Goal: Information Seeking & Learning: Learn about a topic

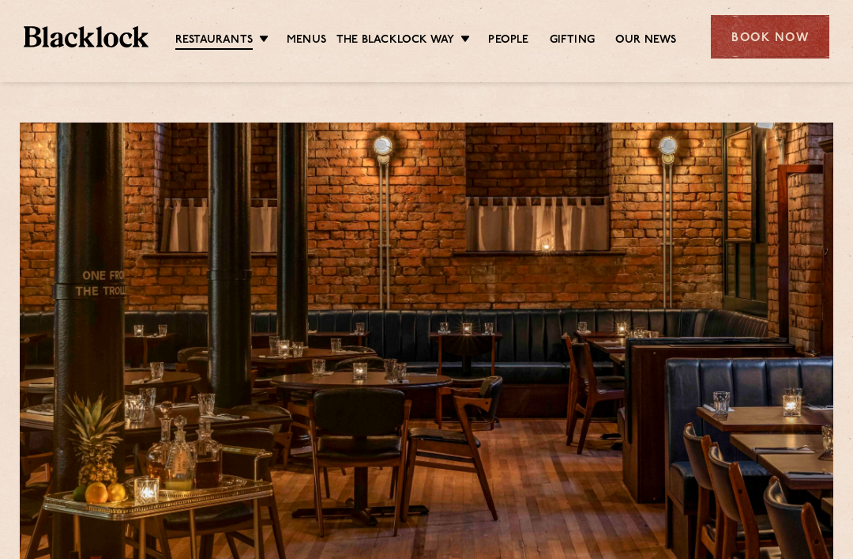
click at [311, 43] on link "Menus" at bounding box center [307, 40] width 40 height 16
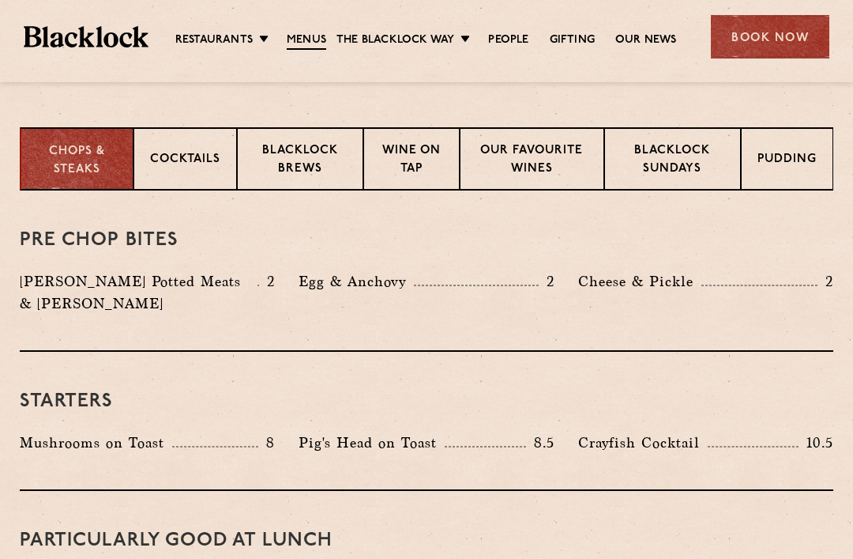
scroll to position [599, 0]
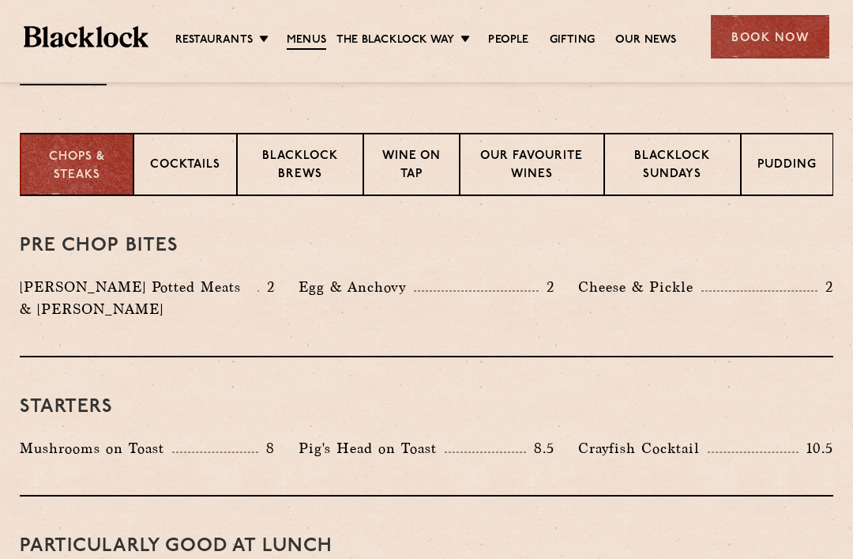
click at [534, 169] on p "Our favourite wines" at bounding box center [531, 166] width 111 height 37
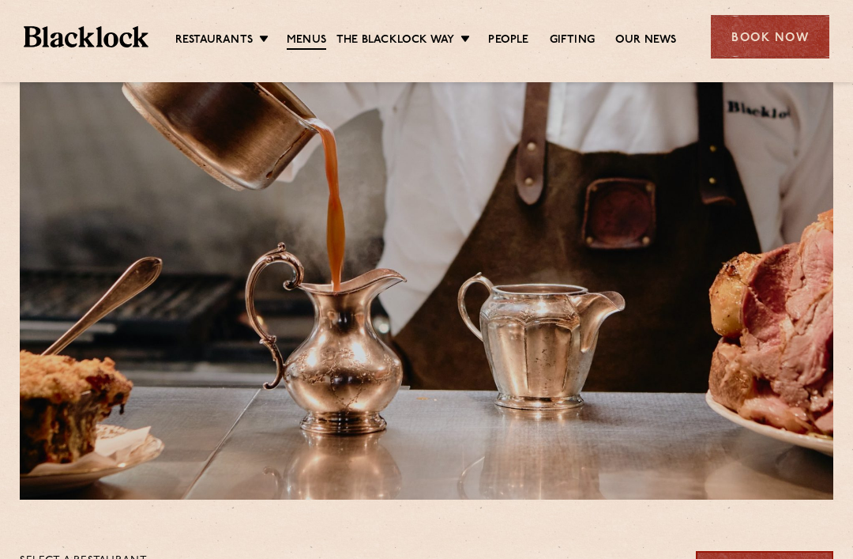
scroll to position [69, 0]
click at [319, 42] on link "Menus" at bounding box center [307, 40] width 40 height 17
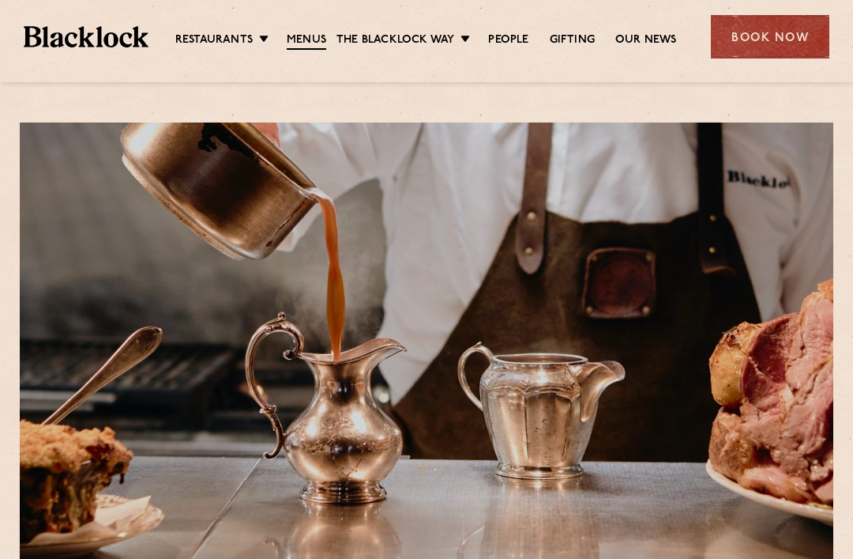
click at [316, 39] on link "Menus" at bounding box center [307, 40] width 40 height 17
click at [314, 34] on link "Menus" at bounding box center [307, 40] width 40 height 17
click at [308, 49] on link "Menus" at bounding box center [307, 40] width 40 height 17
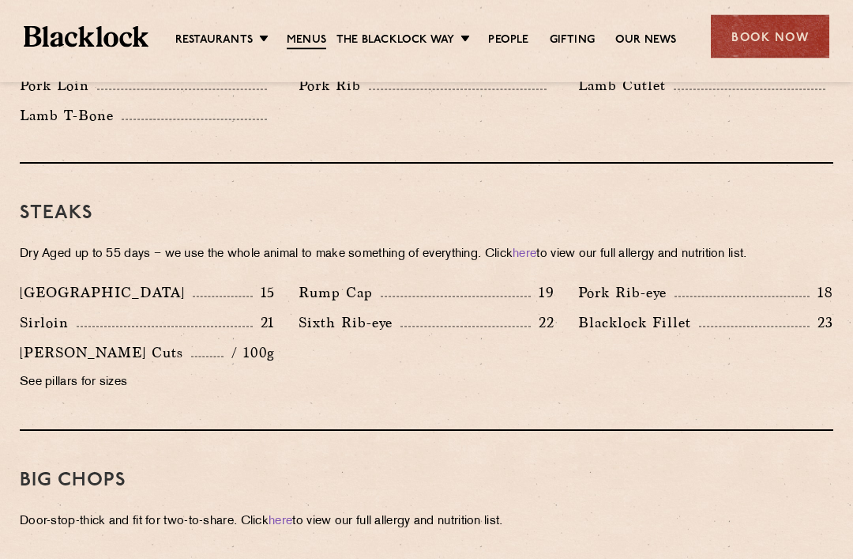
scroll to position [1413, 0]
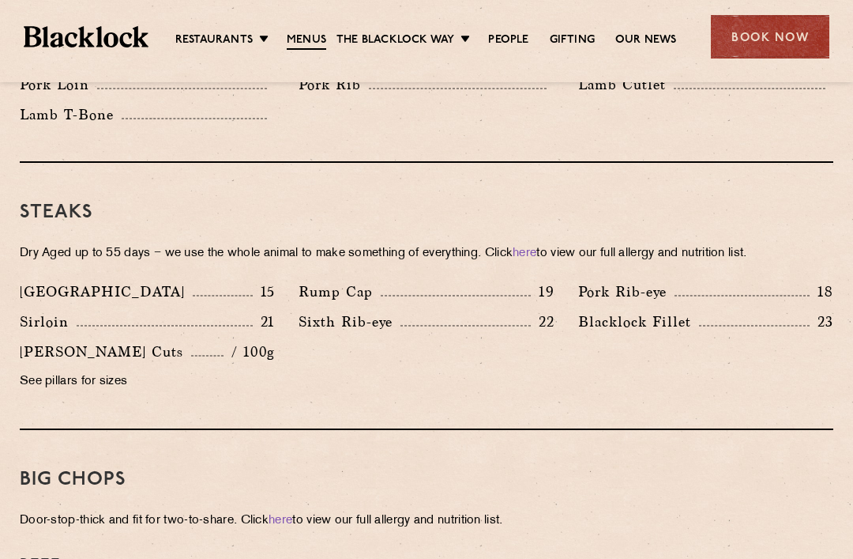
click at [106, 371] on p "See pillars for sizes" at bounding box center [147, 382] width 255 height 22
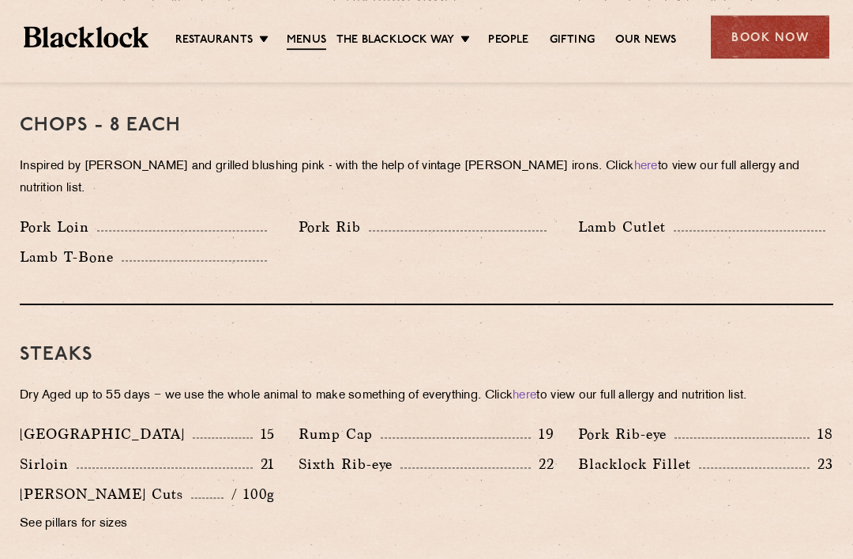
scroll to position [1240, 0]
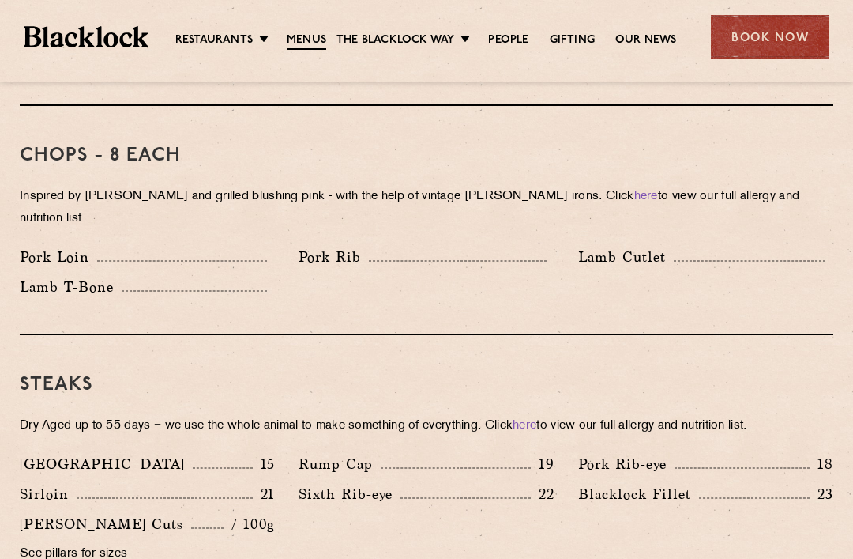
click at [536, 420] on link "here" at bounding box center [525, 426] width 24 height 12
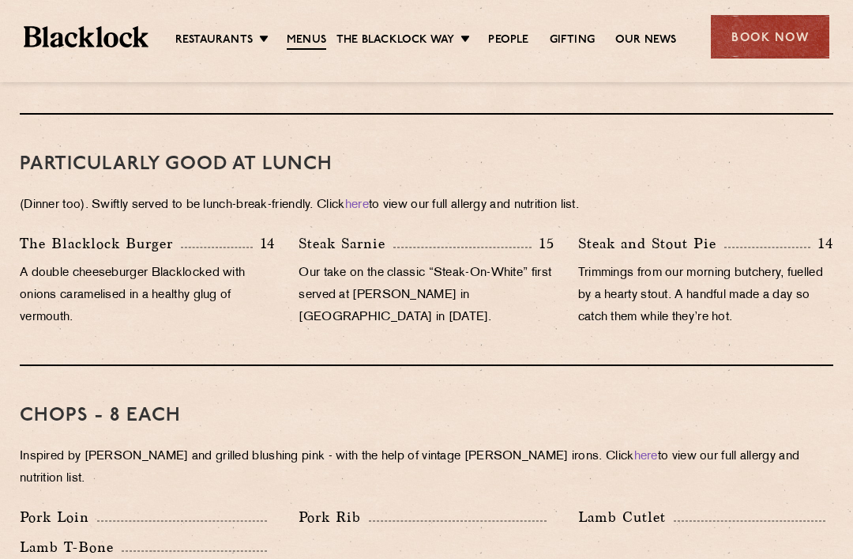
scroll to position [976, 0]
